Goal: Transaction & Acquisition: Purchase product/service

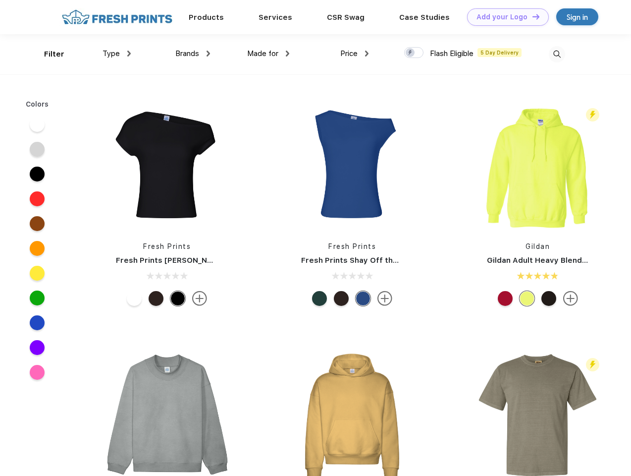
click at [504, 17] on link "Add your Logo Design Tool" at bounding box center [508, 16] width 82 height 17
click at [0, 0] on div "Design Tool" at bounding box center [0, 0] width 0 height 0
click at [532, 16] on link "Add your Logo Design Tool" at bounding box center [508, 16] width 82 height 17
click at [48, 54] on div "Filter" at bounding box center [54, 54] width 20 height 11
click at [117, 54] on span "Type" at bounding box center [111, 53] width 17 height 9
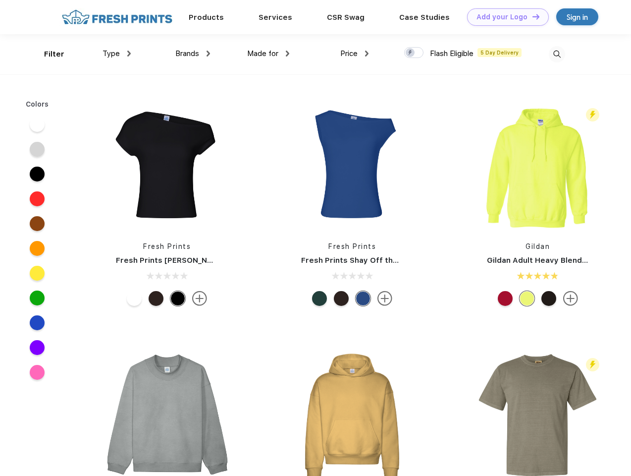
click at [193, 54] on span "Brands" at bounding box center [187, 53] width 24 height 9
click at [269, 54] on span "Made for" at bounding box center [262, 53] width 31 height 9
click at [355, 54] on span "Price" at bounding box center [348, 53] width 17 height 9
click at [414, 53] on div at bounding box center [413, 52] width 19 height 11
click at [411, 53] on input "checkbox" at bounding box center [407, 50] width 6 height 6
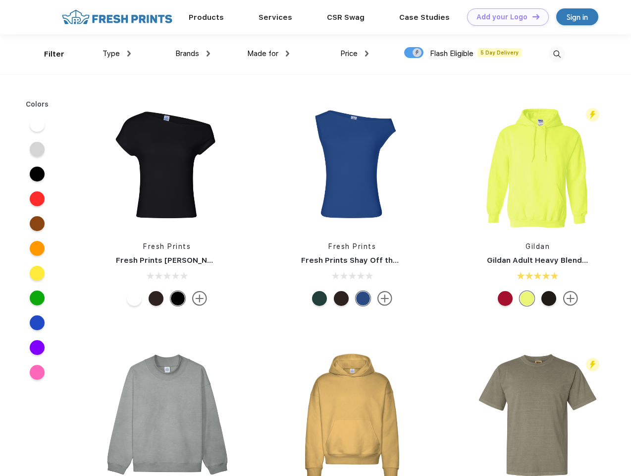
click at [557, 54] on img at bounding box center [557, 54] width 16 height 16
